Goal: Task Accomplishment & Management: Complete application form

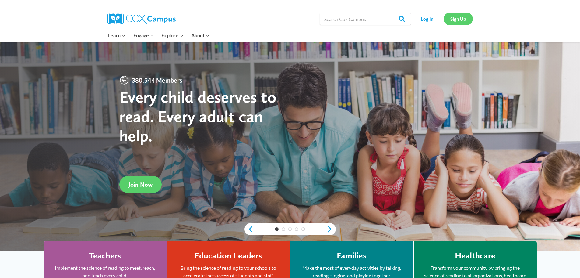
click at [466, 17] on link "Sign Up" at bounding box center [458, 18] width 29 height 12
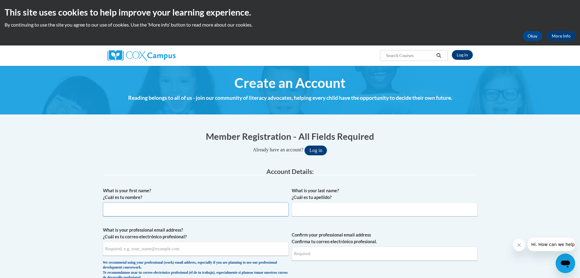
click at [204, 206] on input "What is your first name? ¿Cuál es tu nombre?" at bounding box center [196, 209] width 186 height 14
type input "Kathy Jo"
type input "Uslabar"
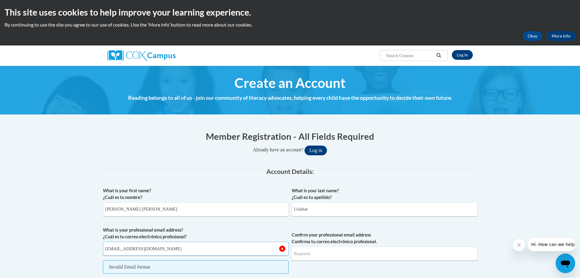
type input "uslabarkathyjo@aasd.k12.wi.us"
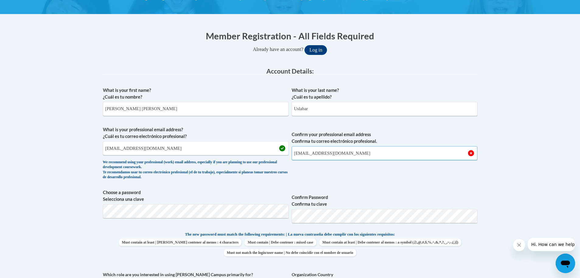
scroll to position [122, 0]
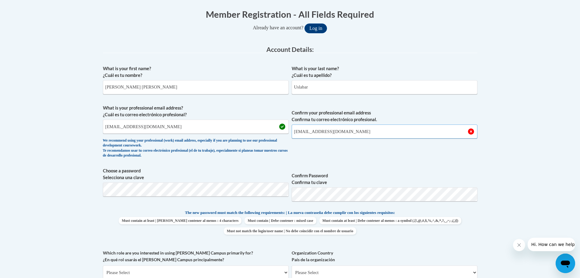
type input "uslabarkathyjo@aasd.k12.wi.us"
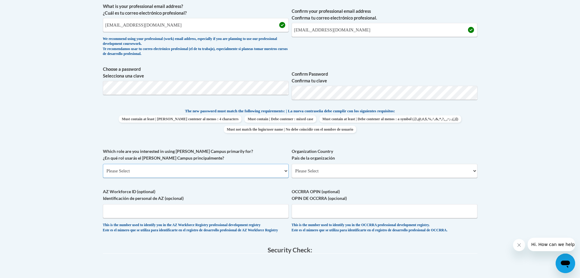
scroll to position [276, 0]
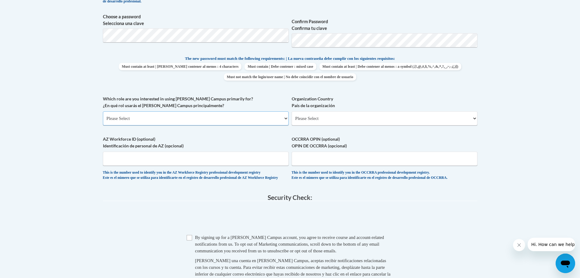
click at [234, 119] on select "Please Select College/University | Colegio/Universidad Community/Nonprofit Part…" at bounding box center [196, 118] width 186 height 14
select select "fbf2d438-af2f-41f8-98f1-81c410e29de3"
click at [103, 111] on select "Please Select College/University | Colegio/Universidad Community/Nonprofit Part…" at bounding box center [196, 118] width 186 height 14
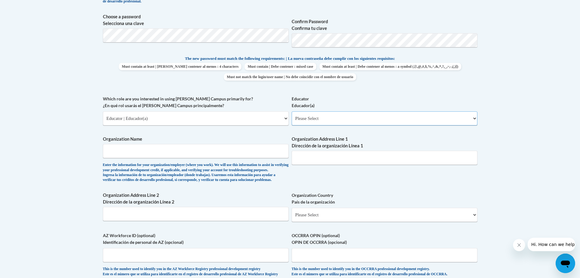
click at [320, 119] on select "Please Select Early Learning/Daycare Teacher/Family Home Care Provider | Maestr…" at bounding box center [385, 118] width 186 height 14
select select "8e1a676a-2f1d-4924-8ba1-6ffde03e8dcb"
click at [292, 111] on select "Please Select Early Learning/Daycare Teacher/Family Home Care Provider | Maestr…" at bounding box center [385, 118] width 186 height 14
click at [213, 151] on input "Organization Name" at bounding box center [196, 151] width 186 height 14
type input "Appleton Area School District"
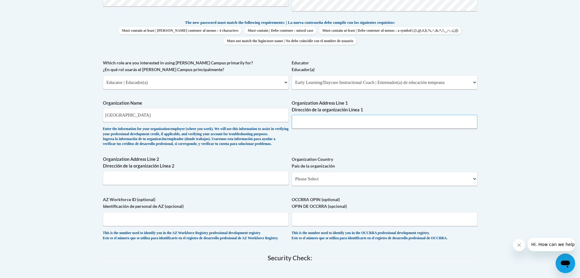
scroll to position [309, 0]
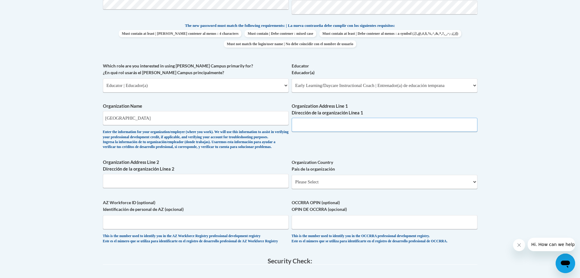
click at [334, 121] on input "Organization Address Line 1 Dirección de la organización Línea 1" at bounding box center [385, 125] width 186 height 14
type input "131 E. Washington St. Suite 1A"
click at [224, 188] on input "Organization Address Line 2 Dirección de la organización Línea 2" at bounding box center [196, 181] width 186 height 14
type input "Appleton, WI 54911"
click at [310, 189] on select "Please Select United States | Estados Unidos Outside of the United States | Fue…" at bounding box center [385, 182] width 186 height 14
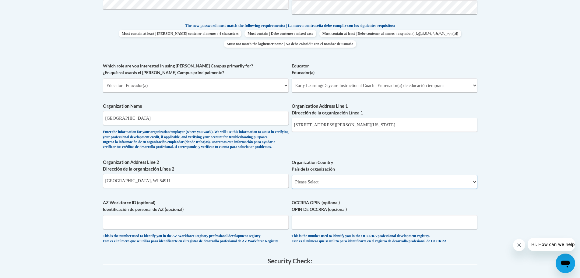
select select "ad49bcad-a171-4b2e-b99c-48b446064914"
click at [292, 184] on select "Please Select United States | Estados Unidos Outside of the United States | Fue…" at bounding box center [385, 182] width 186 height 14
select select
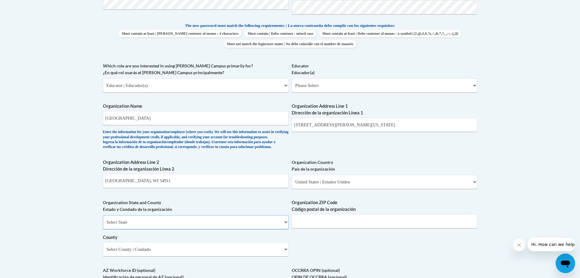
click at [180, 229] on select "Select State Alabama Alaska Arizona Arkansas California Colorado Connecticut De…" at bounding box center [196, 222] width 186 height 14
select select "Wisconsin"
click at [103, 225] on select "Select State Alabama Alaska Arizona Arkansas California Colorado Connecticut De…" at bounding box center [196, 222] width 186 height 14
click at [341, 228] on input "Organization ZIP Code Código postal de la organización" at bounding box center [385, 221] width 186 height 14
type input "54911"
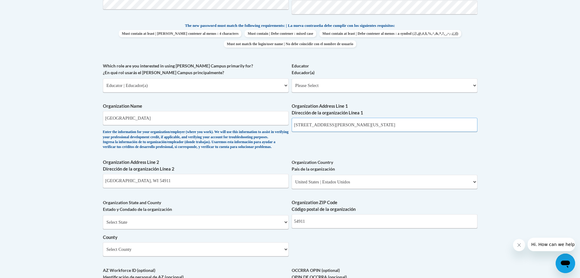
drag, startPoint x: 343, startPoint y: 124, endPoint x: 360, endPoint y: 125, distance: 17.7
click at [360, 125] on input "131 E. Washington St. Suite 1A" at bounding box center [385, 125] width 186 height 14
type input "131 E. Washington St."
drag, startPoint x: 150, startPoint y: 191, endPoint x: 90, endPoint y: 184, distance: 60.1
click at [90, 184] on body "This site uses cookies to help improve your learning experience. By continuing …" at bounding box center [290, 145] width 580 height 908
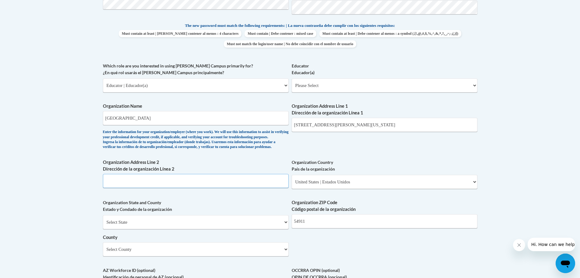
paste input "Suite 1A"
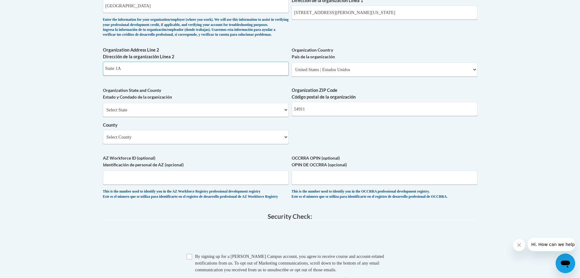
scroll to position [431, 0]
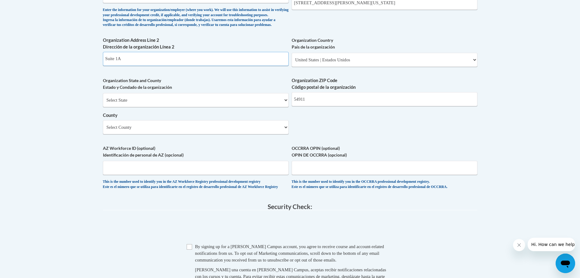
type input "Suite 1A"
click at [175, 134] on select "Select County Adams Ashland Barron Bayfield Brown Buffalo Burnett Calumet Chipp…" at bounding box center [196, 127] width 186 height 14
select select "Outagamie"
click at [103, 130] on select "Select County Adams Ashland Barron Bayfield Brown Buffalo Burnett Calumet Chipp…" at bounding box center [196, 127] width 186 height 14
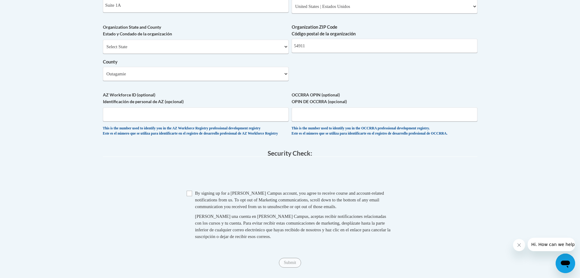
scroll to position [491, 0]
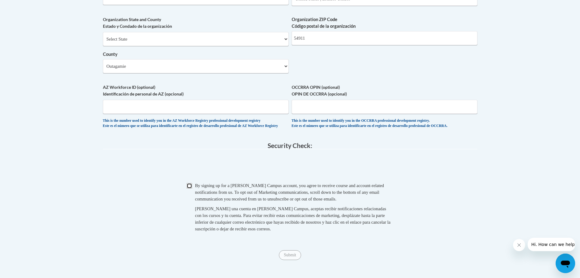
click at [191, 188] on input "Checkbox" at bounding box center [189, 185] width 5 height 5
checkbox input "true"
click at [288, 260] on input "Submit" at bounding box center [290, 255] width 22 height 10
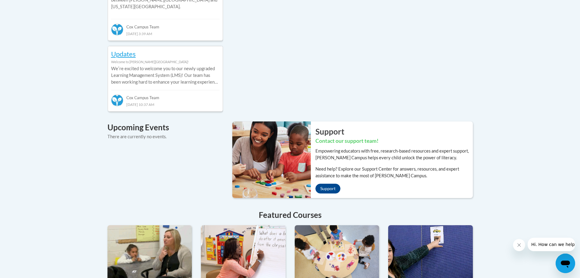
scroll to position [305, 0]
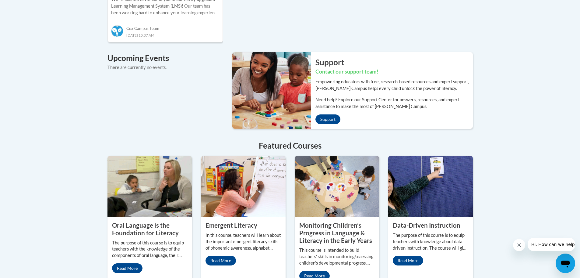
scroll to position [505, 0]
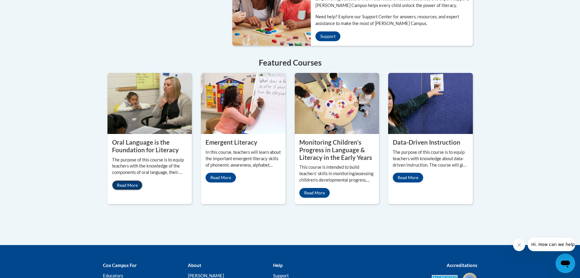
click at [128, 180] on link "Read More" at bounding box center [127, 185] width 30 height 10
drag, startPoint x: 169, startPoint y: 99, endPoint x: 141, endPoint y: 103, distance: 28.4
click at [141, 103] on img at bounding box center [150, 103] width 85 height 61
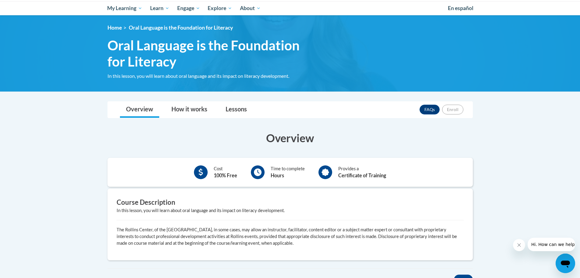
scroll to position [91, 0]
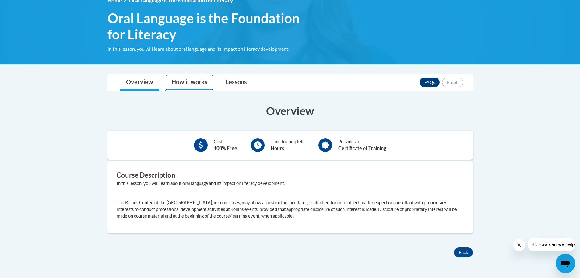
click at [186, 83] on link "How it works" at bounding box center [189, 82] width 48 height 16
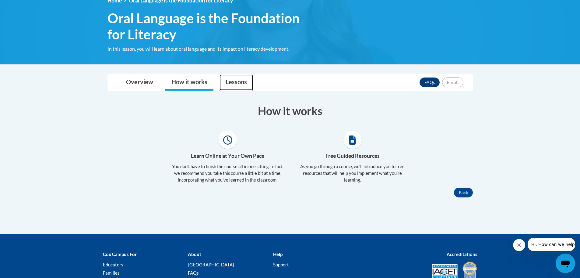
click at [237, 85] on link "Lessons" at bounding box center [237, 82] width 34 height 16
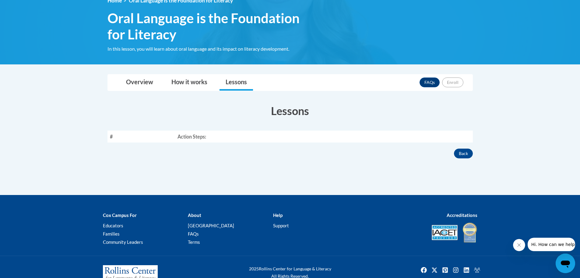
click at [190, 137] on th "Action Steps:" at bounding box center [324, 136] width 298 height 12
click at [136, 82] on link "Overview" at bounding box center [139, 82] width 39 height 16
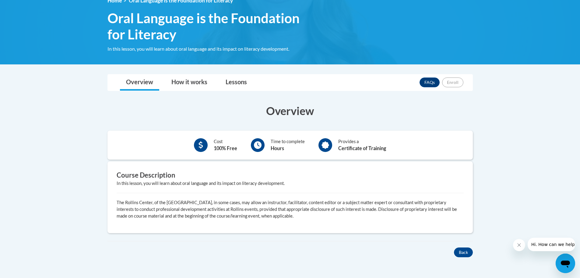
click at [197, 144] on div at bounding box center [201, 145] width 14 height 14
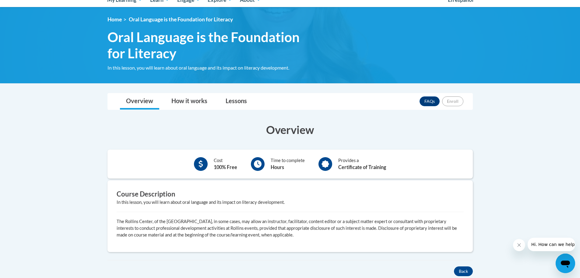
scroll to position [116, 0]
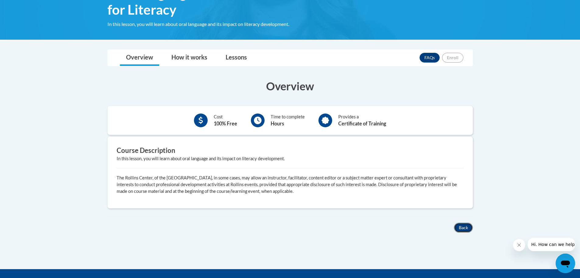
click at [464, 227] on button "Back" at bounding box center [463, 227] width 19 height 10
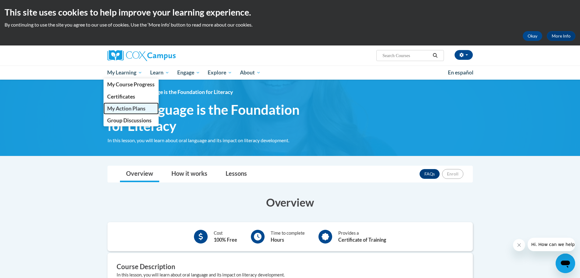
click at [125, 109] on span "My Action Plans" at bounding box center [126, 108] width 38 height 6
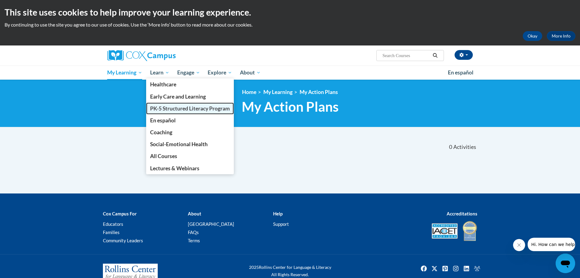
click at [182, 108] on span "PK-5 Structured Literacy Program" at bounding box center [190, 108] width 80 height 6
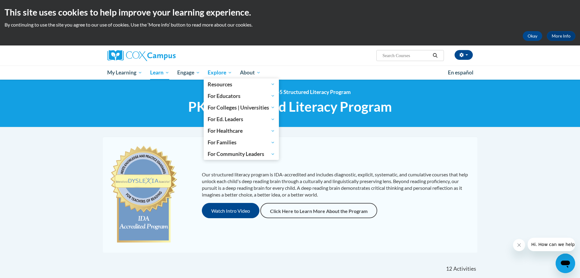
click at [224, 73] on span "Explore" at bounding box center [220, 72] width 24 height 7
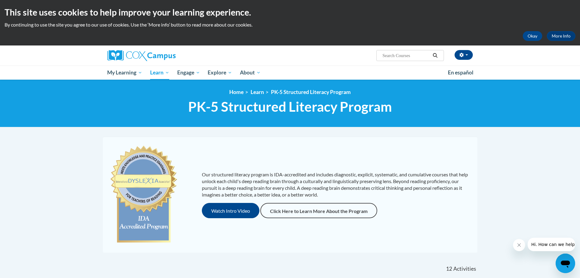
click at [76, 100] on div "<en>My Learning</en><fr>New fr_My Learning</fr><it>New it_My Learning</it><de>N…" at bounding box center [290, 104] width 580 height 48
click at [533, 38] on button "Okay" at bounding box center [532, 36] width 19 height 10
